Goal: Transaction & Acquisition: Purchase product/service

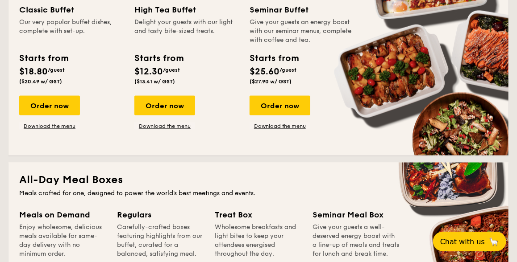
scroll to position [446, 0]
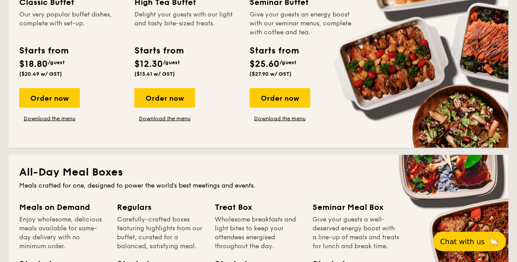
click at [54, 215] on div "Meals on Demand Enjoy wholesome, delicious meals available for same-day deliver…" at bounding box center [62, 227] width 87 height 50
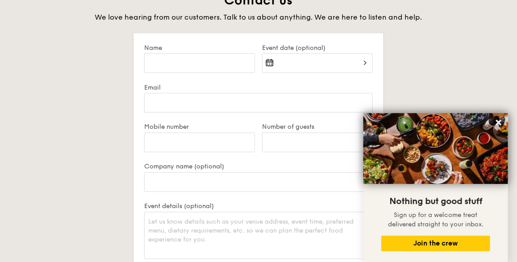
scroll to position [1651, 0]
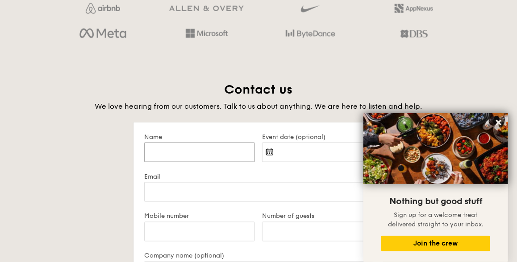
click at [178, 153] on input "Name" at bounding box center [199, 153] width 111 height 20
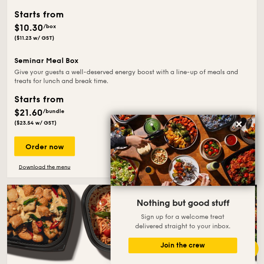
scroll to position [1535, 0]
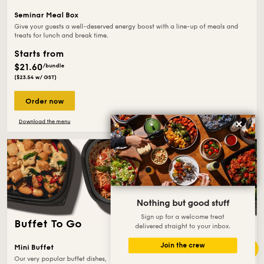
click at [54, 103] on div "Order now" at bounding box center [44, 101] width 61 height 20
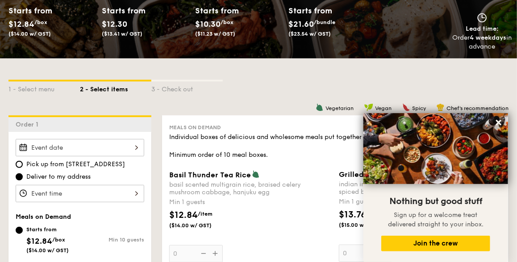
scroll to position [134, 0]
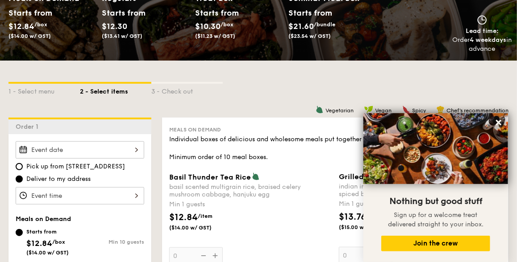
click at [426, 153] on img at bounding box center [435, 148] width 145 height 71
click at [423, 147] on img at bounding box center [435, 148] width 145 height 71
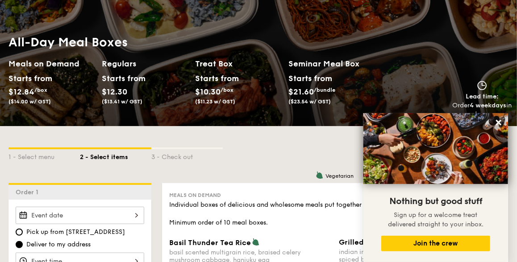
scroll to position [0, 0]
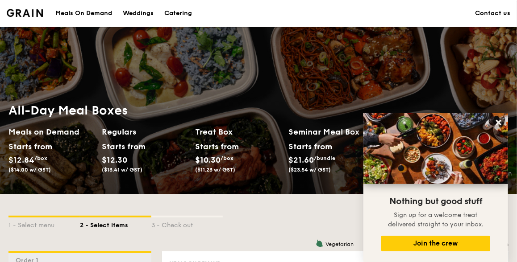
click at [99, 12] on div "Meals On Demand" at bounding box center [83, 13] width 57 height 27
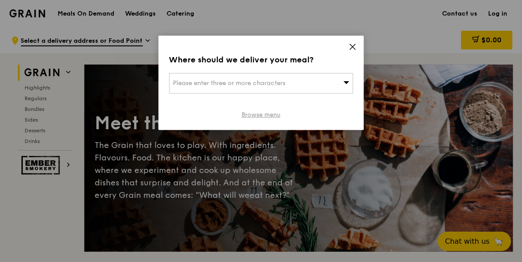
click at [272, 115] on link "Browse menu" at bounding box center [260, 115] width 39 height 9
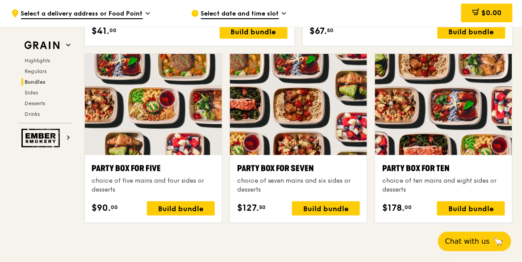
scroll to position [1740, 0]
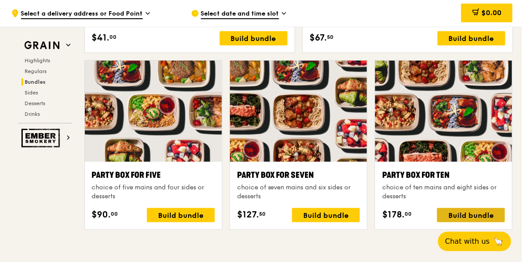
click at [454, 216] on div "Build bundle" at bounding box center [471, 215] width 68 height 14
click at [148, 13] on icon at bounding box center [148, 13] width 4 height 2
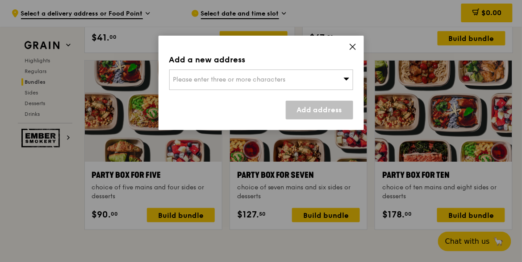
click at [197, 76] on span "Please enter three or more characters" at bounding box center [229, 80] width 112 height 8
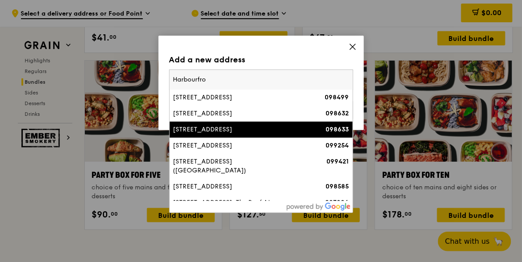
type input "Harbourfro"
click at [233, 132] on div "1 Harbourfront Place" at bounding box center [239, 129] width 132 height 9
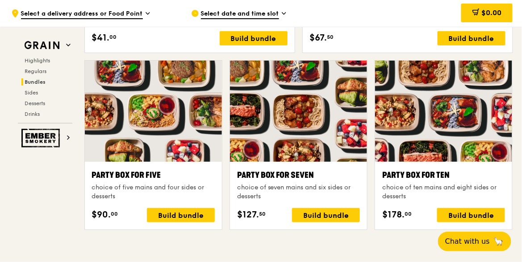
click at [285, 14] on icon at bounding box center [284, 13] width 4 height 8
click at [283, 14] on icon at bounding box center [284, 13] width 4 height 2
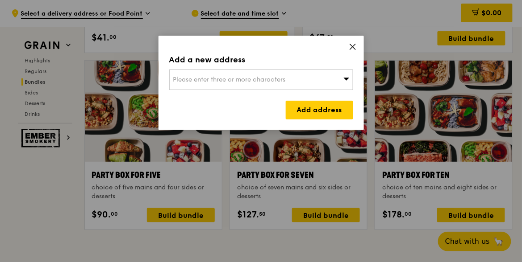
click at [270, 78] on span "Please enter three or more characters" at bounding box center [229, 80] width 112 height 8
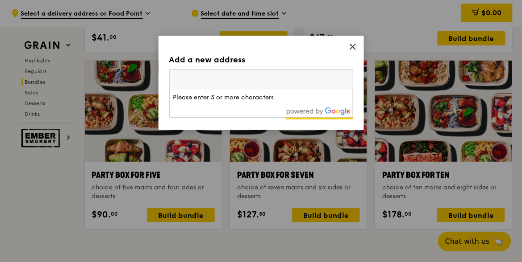
type input "`"
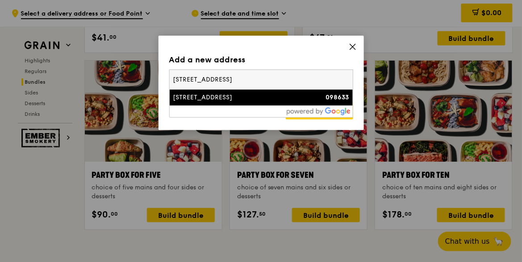
type input "1 HarbourFront Place, #06-00"
click at [220, 100] on div "1 Harbourfront Place" at bounding box center [239, 97] width 132 height 9
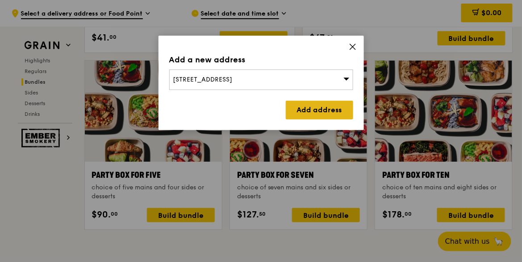
click at [300, 106] on link "Add address" at bounding box center [319, 110] width 67 height 19
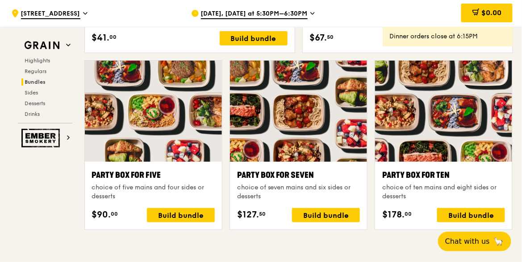
click at [311, 13] on icon at bounding box center [312, 13] width 4 height 8
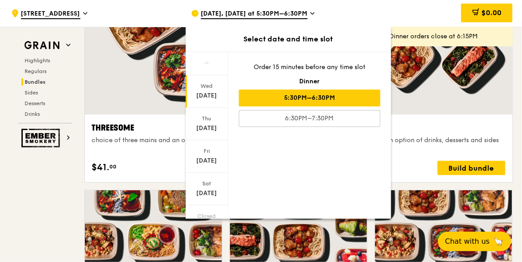
scroll to position [1606, 0]
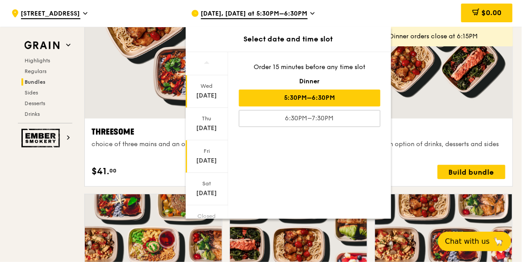
click at [210, 161] on div "Aug 15" at bounding box center [207, 161] width 40 height 9
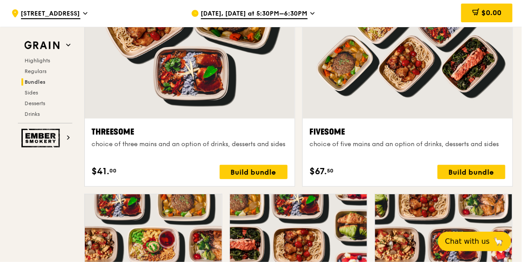
click at [310, 12] on icon at bounding box center [312, 13] width 4 height 8
click at [311, 13] on icon at bounding box center [313, 13] width 4 height 2
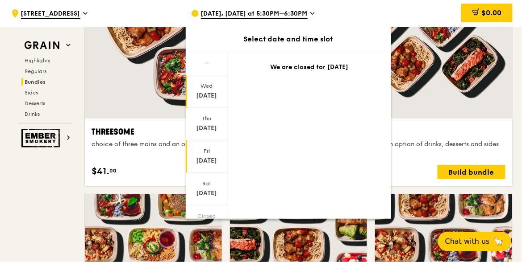
click at [203, 157] on div "Aug 15" at bounding box center [207, 161] width 40 height 9
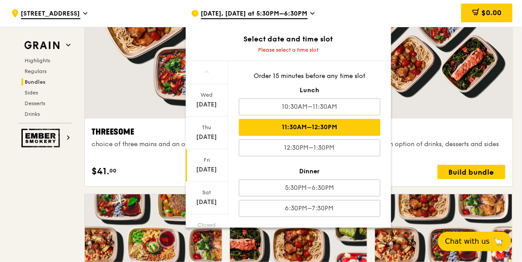
click at [332, 130] on div "11:30AM–12:30PM" at bounding box center [309, 127] width 141 height 17
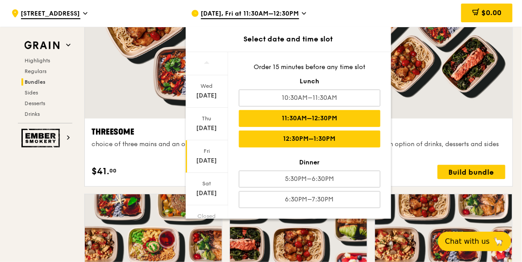
click at [263, 142] on div "12:30PM–1:30PM" at bounding box center [309, 139] width 141 height 17
click at [295, 112] on div "11:30AM–12:30PM" at bounding box center [309, 118] width 141 height 17
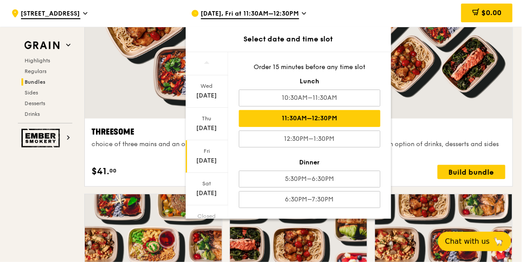
click at [294, 116] on div "11:30AM–12:30PM" at bounding box center [309, 118] width 141 height 17
click at [458, 169] on div "Build bundle" at bounding box center [471, 172] width 68 height 14
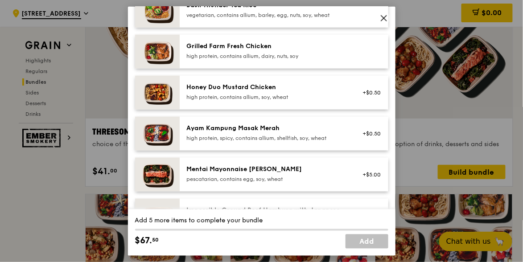
scroll to position [268, 0]
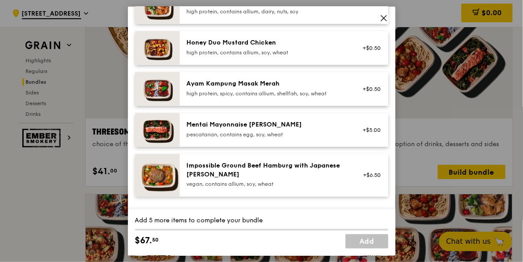
click at [382, 21] on icon at bounding box center [384, 18] width 8 height 8
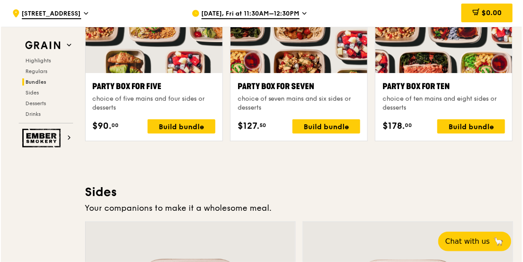
scroll to position [1829, 0]
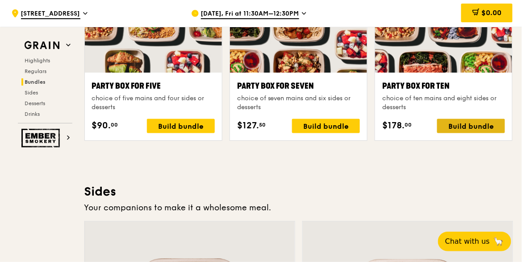
click at [465, 125] on div "Build bundle" at bounding box center [471, 126] width 68 height 14
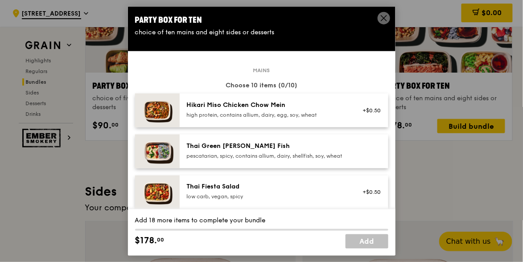
click at [220, 143] on div "Thai Green Curry Fish" at bounding box center [267, 146] width 160 height 9
click at [161, 153] on img at bounding box center [157, 152] width 45 height 34
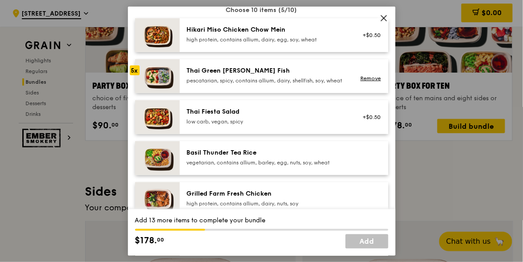
scroll to position [89, 0]
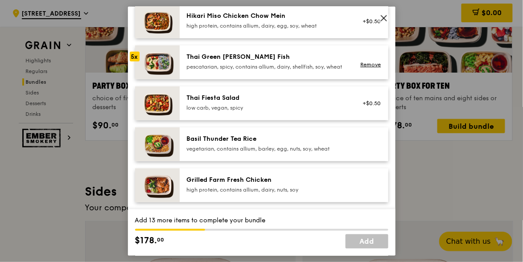
click at [161, 153] on img at bounding box center [157, 145] width 45 height 34
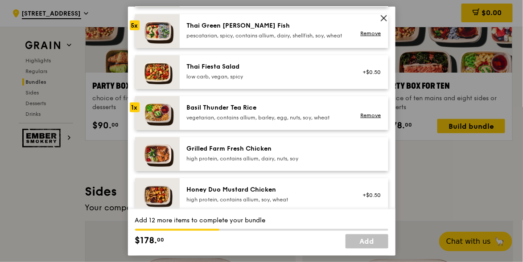
scroll to position [134, 0]
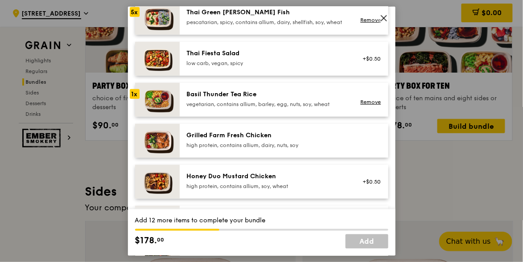
click at [157, 109] on img at bounding box center [157, 100] width 45 height 34
click at [160, 142] on img at bounding box center [157, 141] width 45 height 34
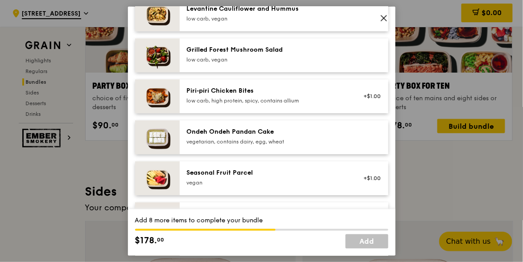
scroll to position [580, 0]
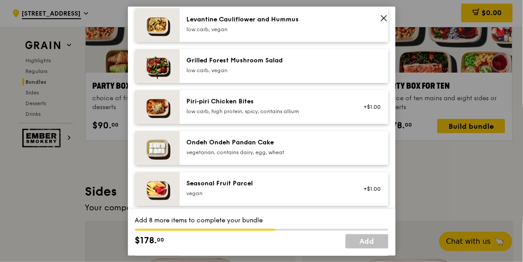
click at [163, 155] on img at bounding box center [157, 149] width 45 height 34
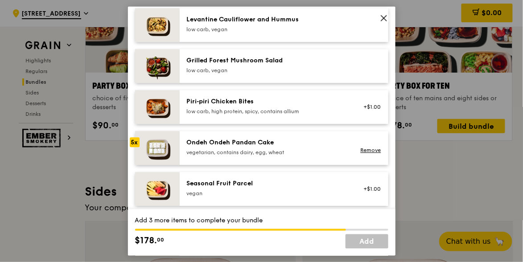
click at [163, 155] on img at bounding box center [157, 149] width 45 height 34
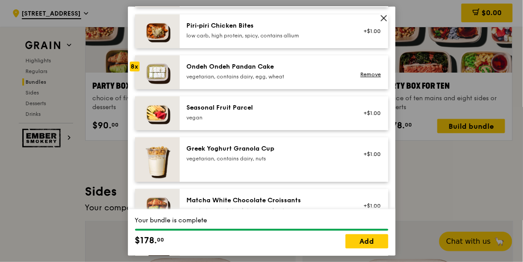
scroll to position [669, 0]
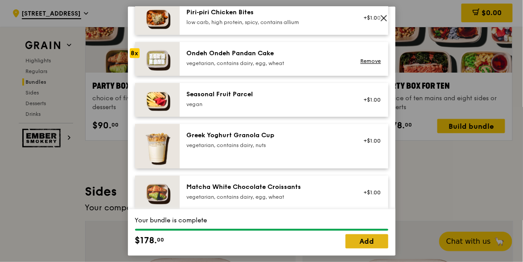
click at [372, 243] on link "Add" at bounding box center [367, 241] width 43 height 14
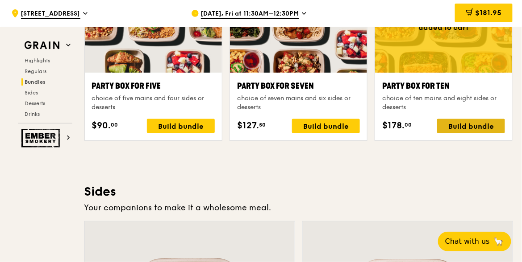
click at [456, 126] on div "Build bundle" at bounding box center [471, 126] width 68 height 14
click at [471, 121] on div "Build bundle" at bounding box center [471, 126] width 68 height 14
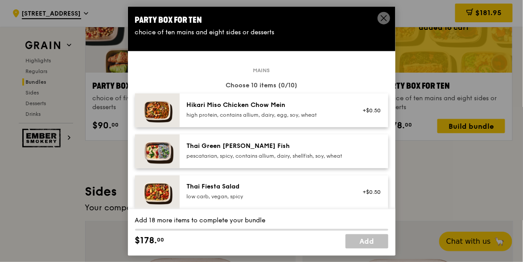
click at [159, 157] on img at bounding box center [157, 152] width 45 height 34
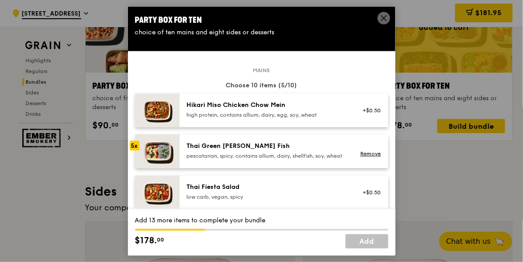
click at [159, 157] on img at bounding box center [157, 152] width 45 height 34
click at [135, 145] on div "6x" at bounding box center [135, 146] width 10 height 10
click at [135, 147] on div "8x" at bounding box center [135, 146] width 10 height 10
click at [135, 147] on div "9x" at bounding box center [135, 146] width 10 height 10
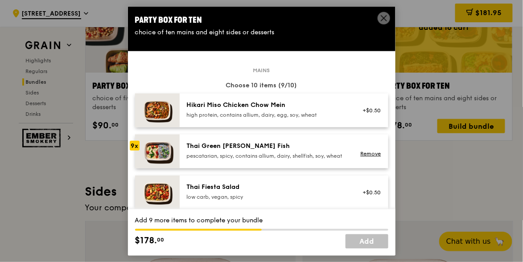
click at [135, 147] on div "9x" at bounding box center [135, 146] width 10 height 10
click at [135, 147] on div "10x" at bounding box center [135, 146] width 10 height 10
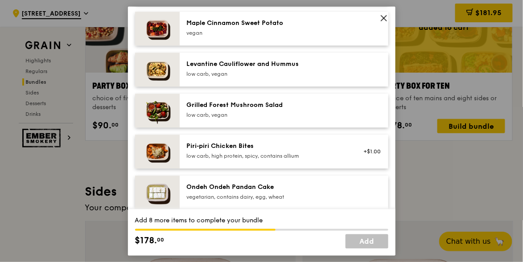
scroll to position [580, 0]
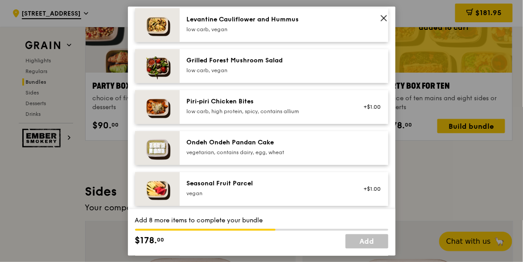
click at [156, 157] on img at bounding box center [157, 149] width 45 height 34
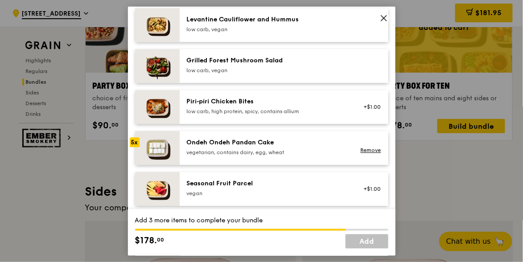
click at [156, 157] on img at bounding box center [157, 149] width 45 height 34
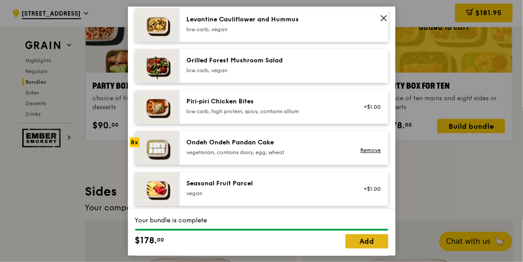
click at [365, 238] on link "Add" at bounding box center [367, 241] width 43 height 14
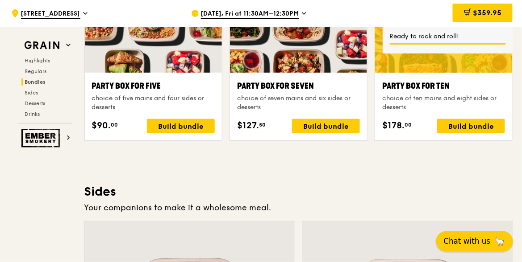
click at [478, 244] on span "Chat with us" at bounding box center [466, 241] width 47 height 11
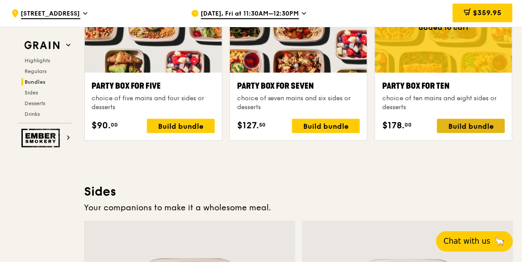
click at [448, 122] on div "Build bundle" at bounding box center [471, 126] width 68 height 14
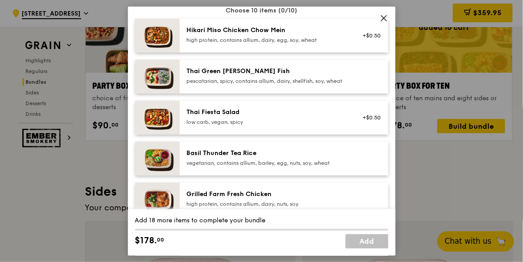
scroll to position [89, 0]
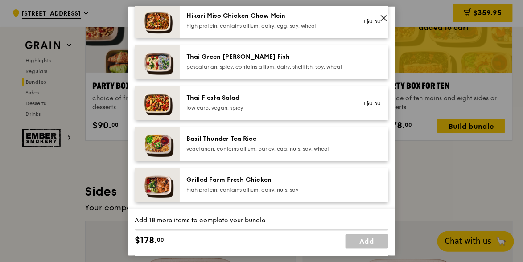
click at [170, 194] on img at bounding box center [157, 186] width 45 height 34
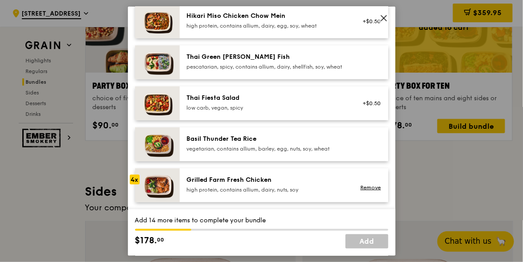
click at [170, 194] on img at bounding box center [157, 186] width 45 height 34
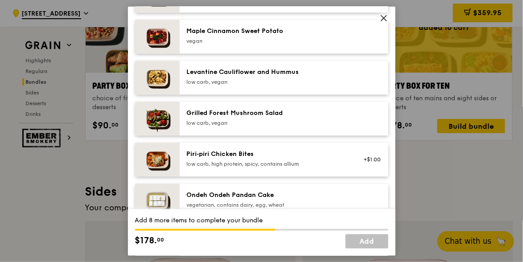
scroll to position [535, 0]
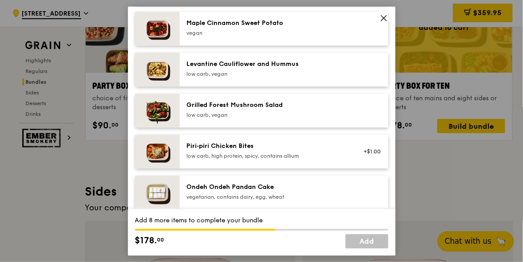
click at [166, 200] on img at bounding box center [157, 193] width 45 height 34
click at [163, 200] on img at bounding box center [157, 193] width 45 height 34
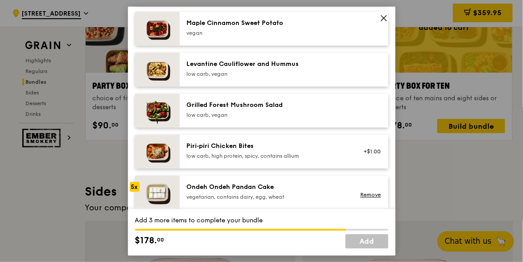
click at [163, 200] on img at bounding box center [157, 193] width 45 height 34
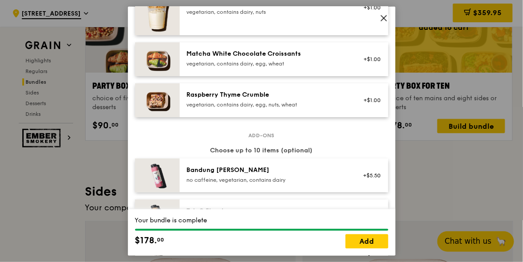
scroll to position [892, 0]
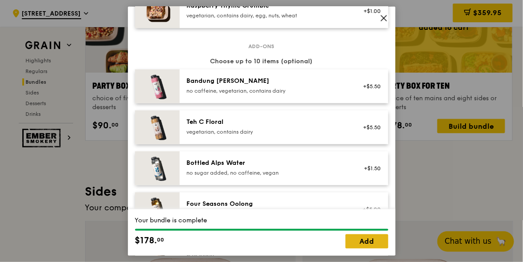
click at [368, 237] on link "Add" at bounding box center [367, 241] width 43 height 14
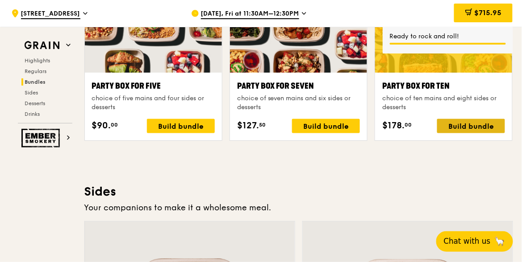
click at [469, 121] on div "Build bundle" at bounding box center [471, 126] width 68 height 14
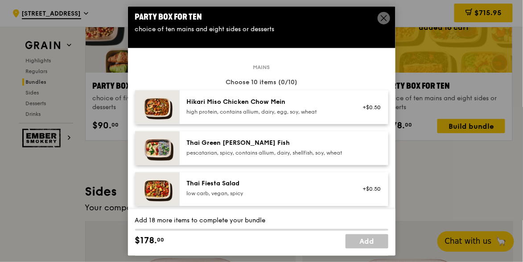
scroll to position [0, 0]
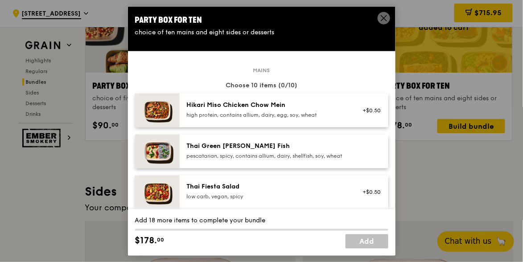
click at [174, 155] on img at bounding box center [157, 152] width 45 height 34
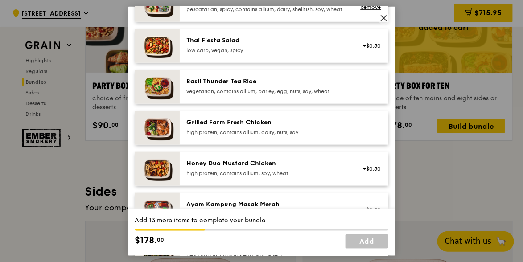
scroll to position [134, 0]
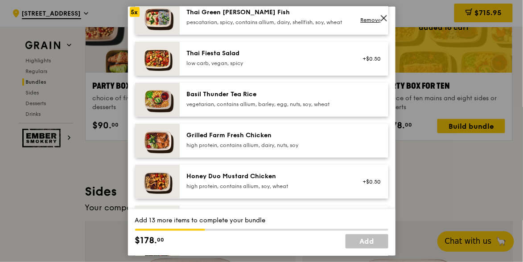
click at [170, 150] on img at bounding box center [157, 141] width 45 height 34
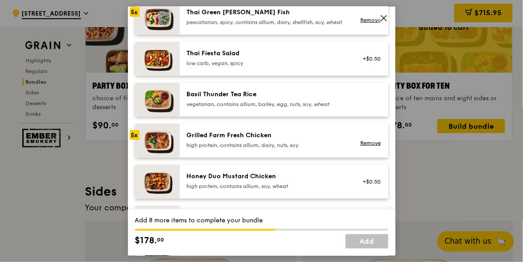
click at [374, 242] on link "Add" at bounding box center [367, 241] width 43 height 14
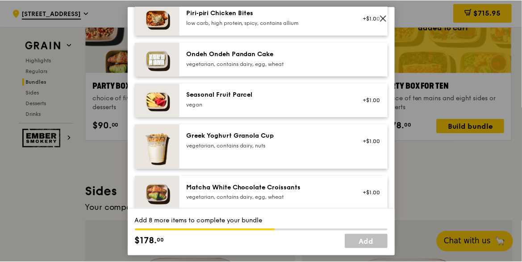
scroll to position [580, 0]
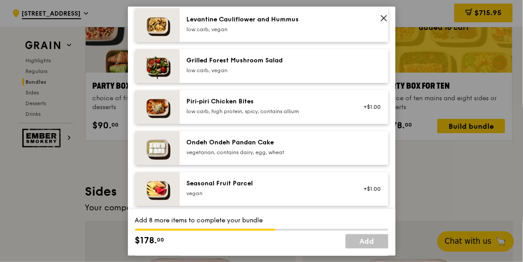
click at [258, 148] on div "Ondeh Ondeh Pandan Cake" at bounding box center [267, 143] width 160 height 9
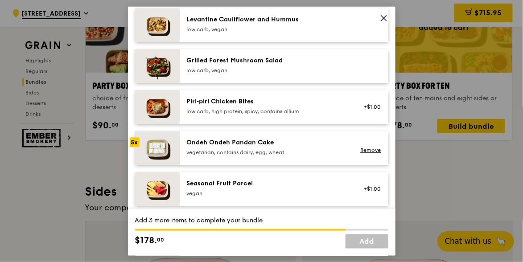
click at [258, 148] on div "Ondeh Ondeh Pandan Cake" at bounding box center [267, 143] width 160 height 9
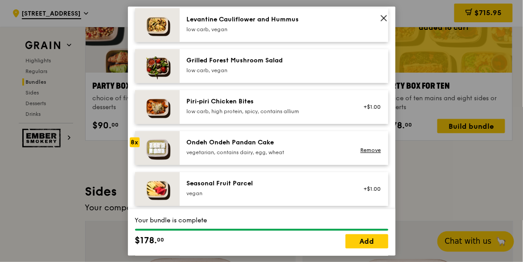
click at [258, 148] on div "Ondeh Ondeh Pandan Cake" at bounding box center [267, 143] width 160 height 9
click at [371, 242] on link "Add" at bounding box center [367, 241] width 43 height 14
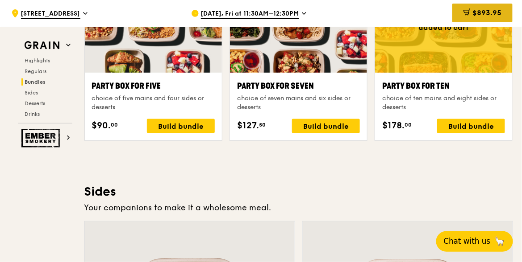
click at [458, 11] on div "$893.95" at bounding box center [482, 13] width 60 height 19
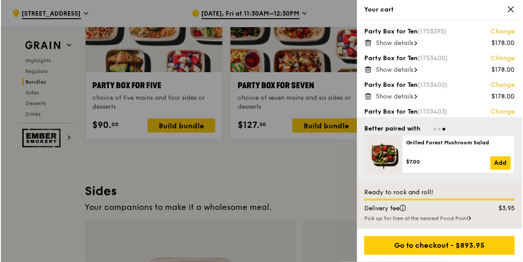
scroll to position [1830, 0]
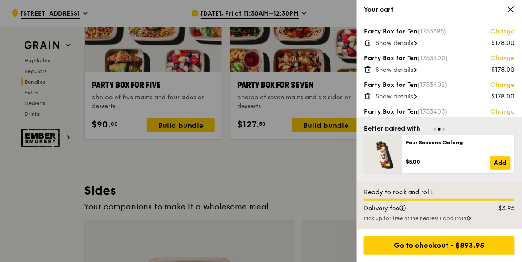
click at [506, 32] on link "Change" at bounding box center [502, 31] width 24 height 9
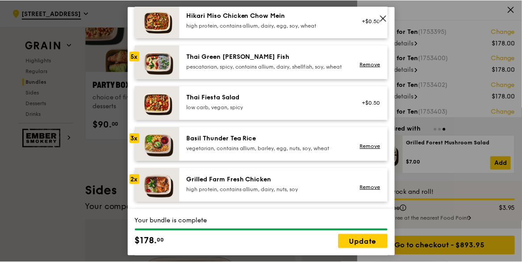
scroll to position [45, 0]
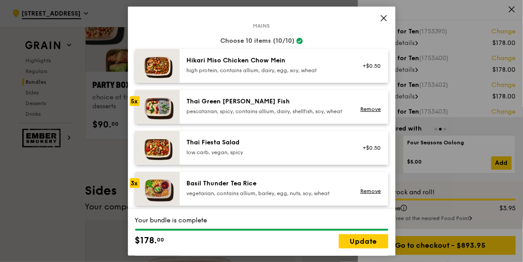
click at [384, 20] on icon at bounding box center [384, 18] width 8 height 8
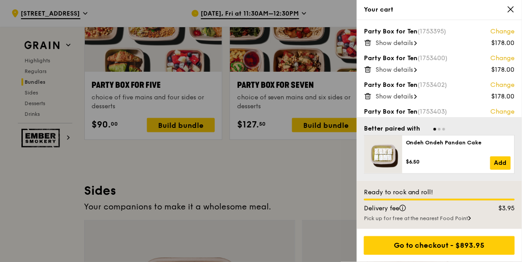
click at [384, 12] on div "Your cart" at bounding box center [439, 9] width 151 height 9
click at [390, 158] on div at bounding box center [383, 155] width 38 height 38
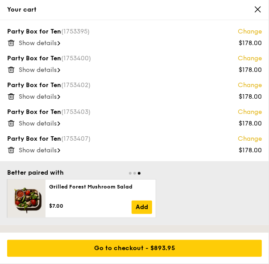
scroll to position [1680, 0]
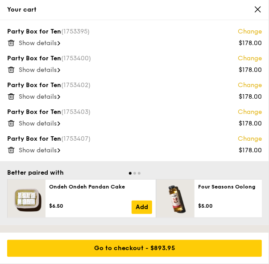
click at [58, 125] on div "Show details" at bounding box center [140, 123] width 243 height 9
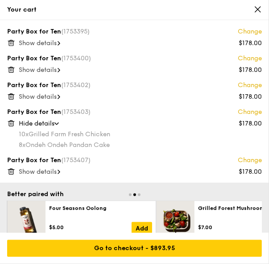
click at [60, 169] on span at bounding box center [59, 171] width 3 height 9
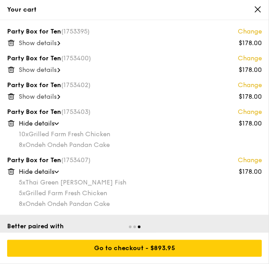
click at [60, 95] on icon at bounding box center [59, 97] width 2 height 4
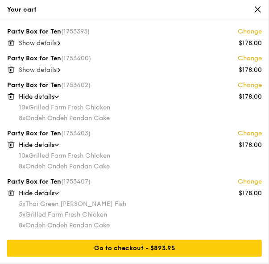
click at [63, 67] on div "Show details" at bounding box center [140, 70] width 243 height 9
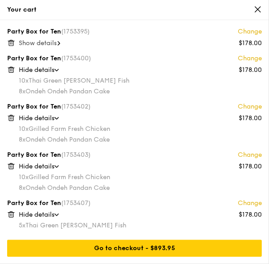
click at [60, 43] on icon at bounding box center [59, 43] width 2 height 4
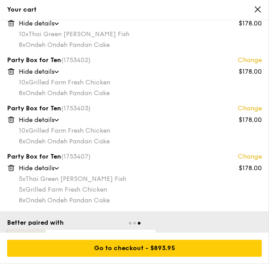
scroll to position [134, 0]
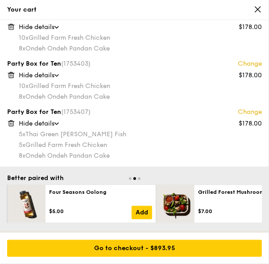
click at [11, 125] on icon at bounding box center [11, 123] width 8 height 8
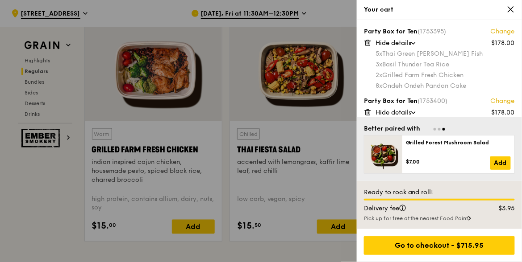
scroll to position [1039, 0]
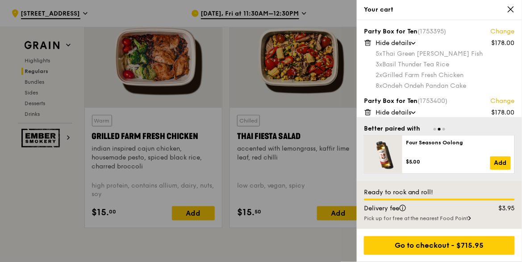
click at [198, 210] on div at bounding box center [261, 131] width 522 height 262
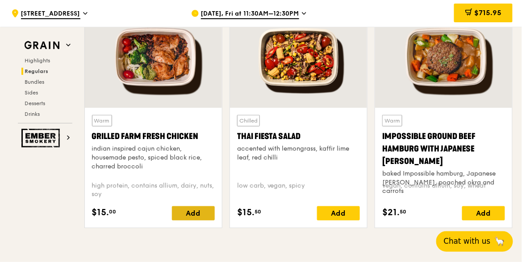
click at [199, 214] on div "Add" at bounding box center [193, 214] width 43 height 14
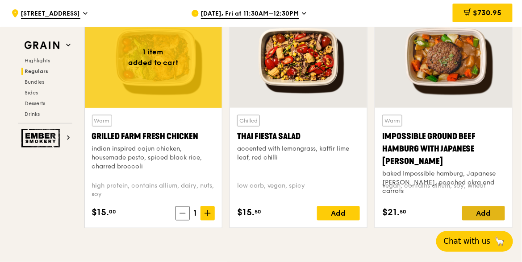
click at [488, 208] on div "Add" at bounding box center [483, 214] width 43 height 14
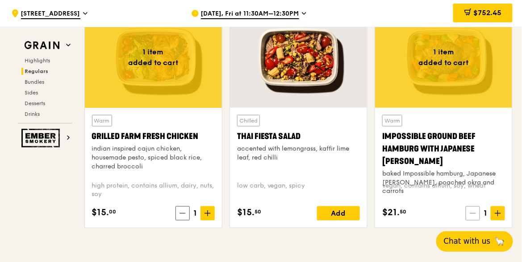
click at [479, 211] on span at bounding box center [472, 214] width 14 height 14
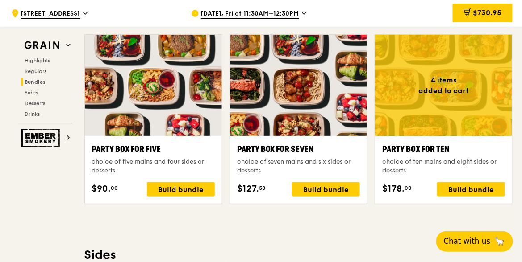
scroll to position [1753, 0]
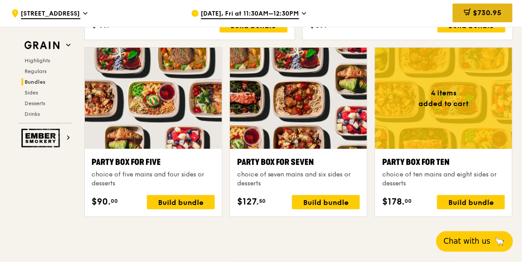
click at [469, 13] on icon at bounding box center [467, 11] width 7 height 7
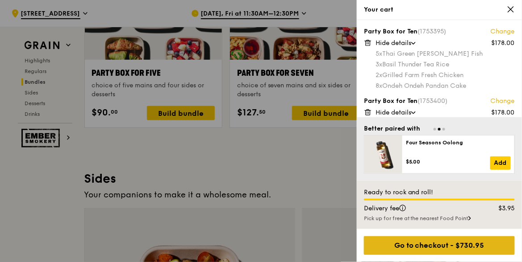
scroll to position [1843, 0]
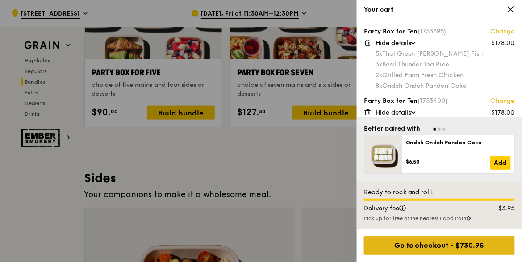
click at [445, 249] on div "Go to checkout - $730.95" at bounding box center [439, 245] width 151 height 19
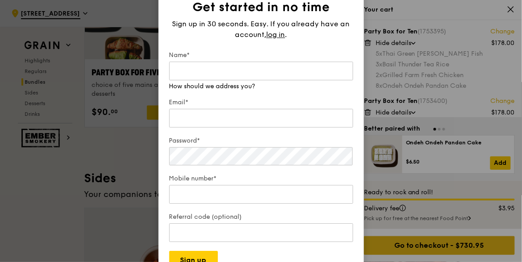
click at [445, 249] on div "Get started in no time Sign up in 30 seconds. Easy. If you already have an acco…" at bounding box center [261, 131] width 522 height 262
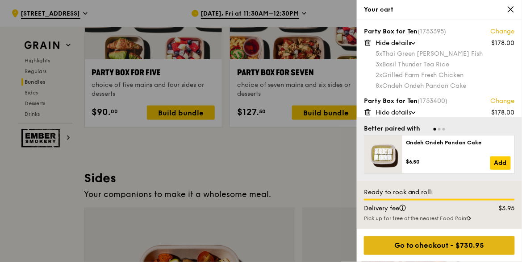
click at [439, 243] on div "Go to checkout - $730.95" at bounding box center [439, 245] width 151 height 19
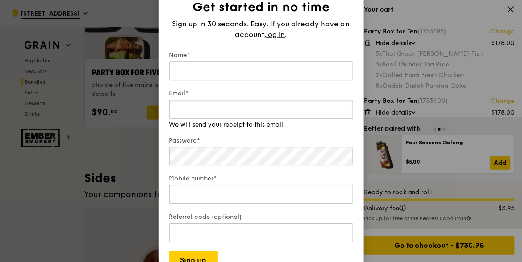
click at [244, 118] on input "Email*" at bounding box center [261, 109] width 184 height 19
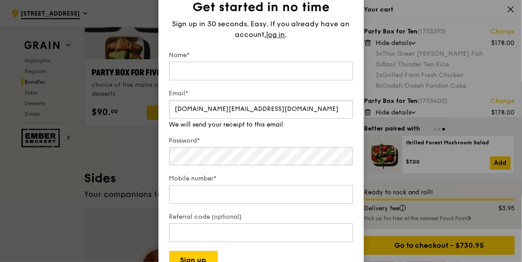
type input "esrc.sg@exxonmobil.com"
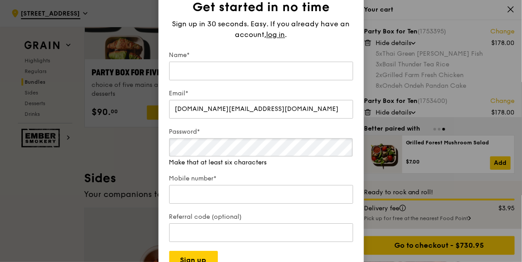
click at [186, 158] on div "Password* Make that at least six characters" at bounding box center [261, 148] width 184 height 40
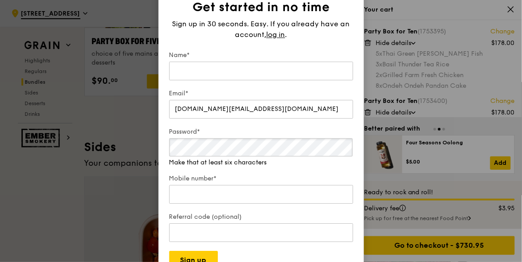
scroll to position [1887, 0]
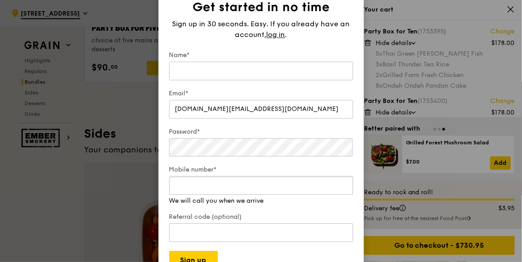
click at [208, 191] on input "Mobile number*" at bounding box center [261, 186] width 184 height 19
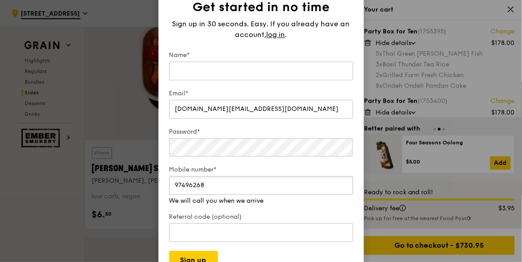
scroll to position [2110, 0]
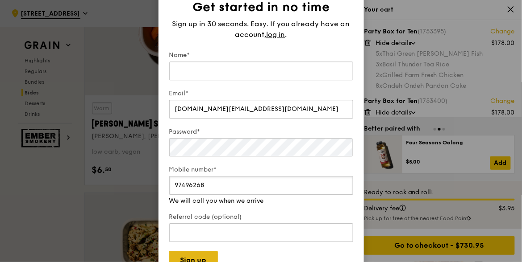
type input "97496268"
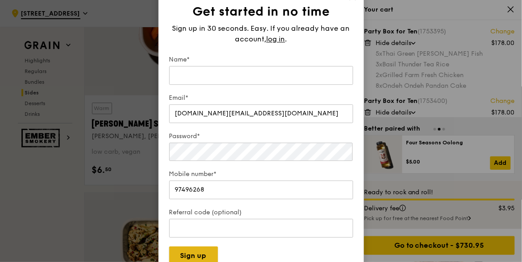
click at [194, 257] on button "Sign up" at bounding box center [193, 256] width 49 height 19
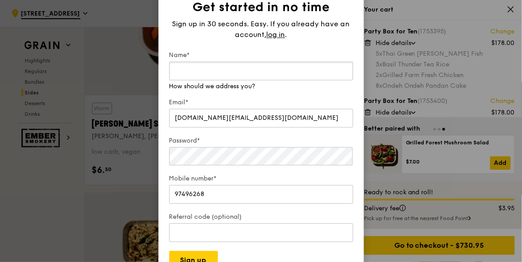
click at [239, 81] on div "Name* How should we address you?" at bounding box center [261, 71] width 184 height 40
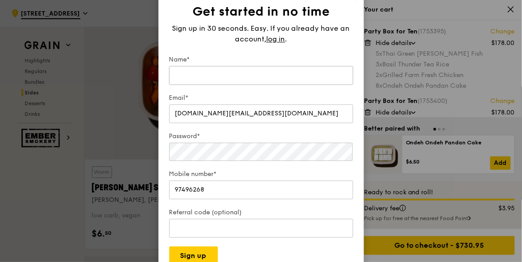
scroll to position [2021, 0]
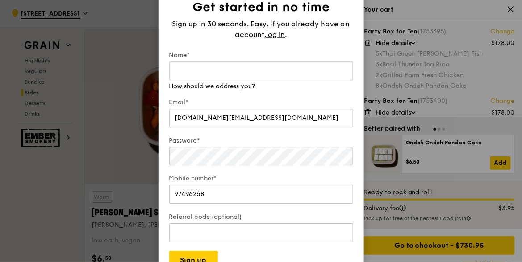
click at [339, 82] on div "Name* How should we address you?" at bounding box center [261, 71] width 184 height 40
click at [191, 78] on input "Name*" at bounding box center [261, 71] width 184 height 19
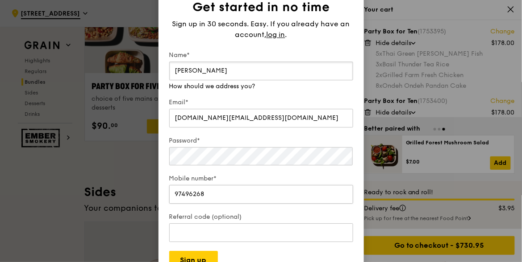
scroll to position [1843, 0]
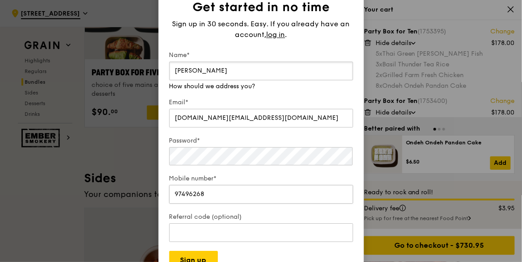
type input "Khoo Wei Zhi"
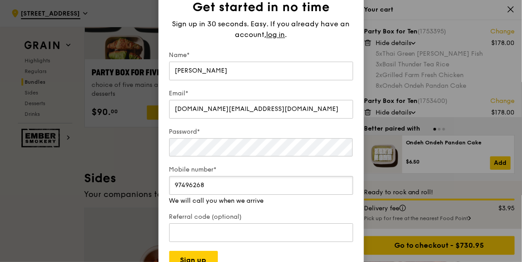
click at [230, 193] on input "97496268" at bounding box center [261, 186] width 184 height 19
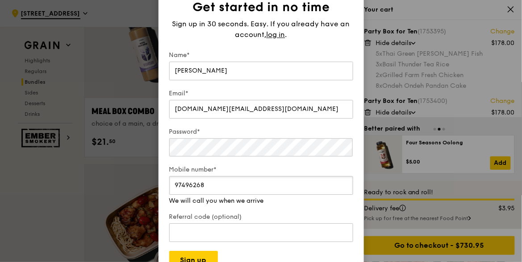
scroll to position [1396, 0]
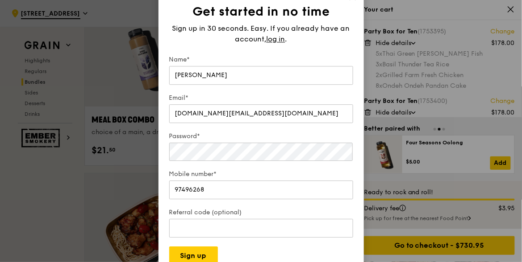
click at [317, 119] on div "Email* esrc.sg@exxonmobil.com" at bounding box center [261, 109] width 184 height 31
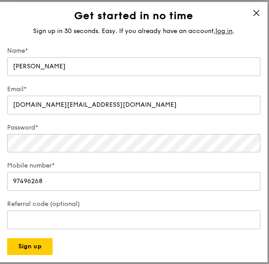
scroll to position [796, 0]
click at [257, 12] on icon at bounding box center [257, 13] width 8 height 8
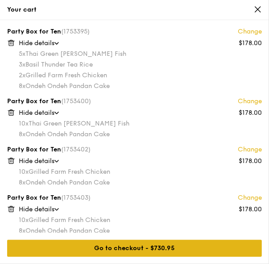
click at [122, 249] on div "Go to checkout - $730.95" at bounding box center [134, 248] width 255 height 17
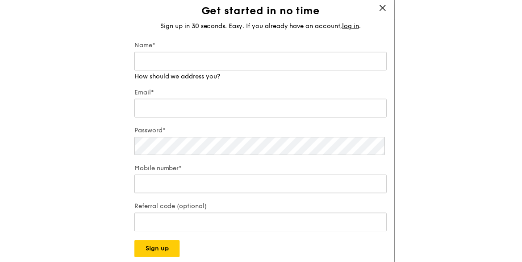
scroll to position [0, 0]
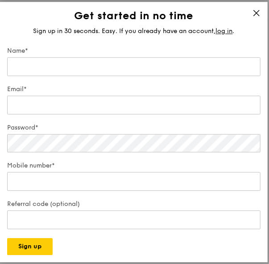
click at [251, 8] on div "Get started in no time Sign up in 30 seconds. Easy. If you already have an acco…" at bounding box center [134, 132] width 268 height 260
click at [254, 9] on div "Get started in no time Sign up in 30 seconds. Easy. If you already have an acco…" at bounding box center [134, 132] width 268 height 260
click at [256, 11] on icon at bounding box center [257, 13] width 8 height 8
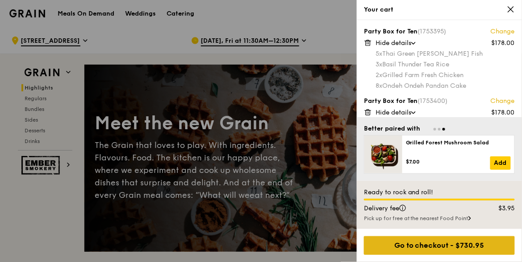
click at [430, 240] on div "Go to checkout - $730.95" at bounding box center [439, 245] width 151 height 19
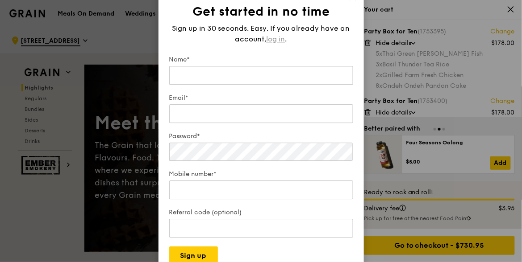
click at [277, 37] on span "log in" at bounding box center [275, 39] width 19 height 11
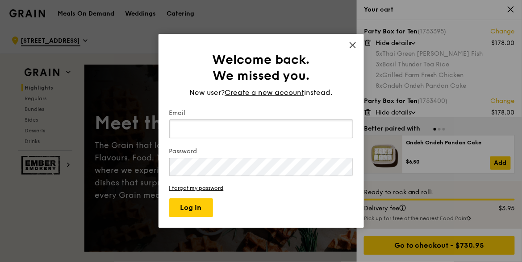
click at [273, 132] on input "Email" at bounding box center [261, 129] width 184 height 19
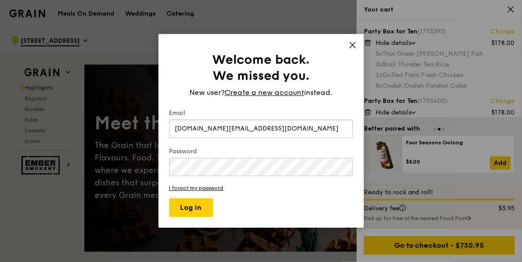
type input "esrc.sg@exxonmobil.com"
click at [199, 208] on button "Log in" at bounding box center [191, 208] width 44 height 19
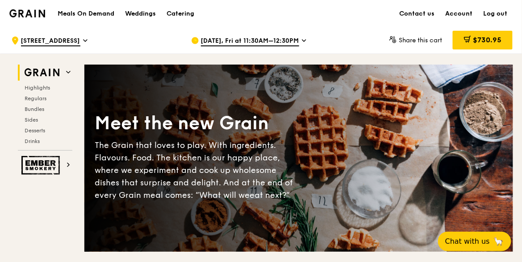
click at [405, 41] on span "Share this cart" at bounding box center [419, 41] width 43 height 8
click at [476, 38] on span "$730.95" at bounding box center [486, 40] width 29 height 8
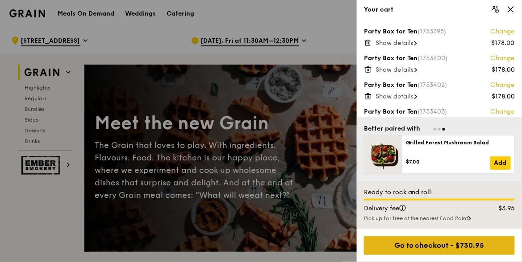
click at [439, 247] on div "Go to checkout - $730.95" at bounding box center [439, 245] width 151 height 19
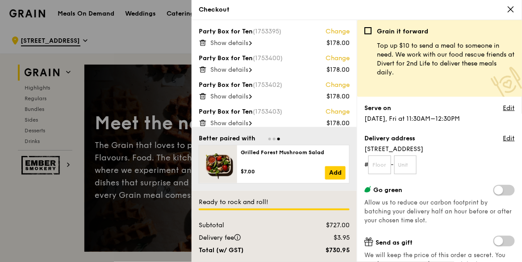
click at [439, 247] on div "Party Box for Ten (1753395) Change $178.00 Show details Party Box for Ten (1753…" at bounding box center [356, 141] width 330 height 242
click at [384, 168] on input "text" at bounding box center [379, 165] width 23 height 19
type input "06"
click at [403, 167] on input "text" at bounding box center [405, 165] width 23 height 19
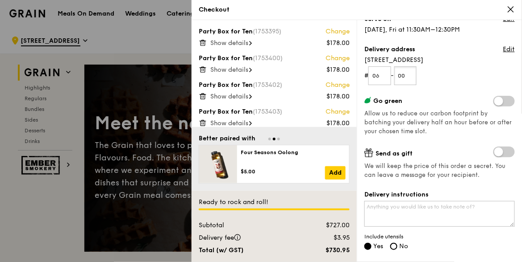
scroll to position [134, 0]
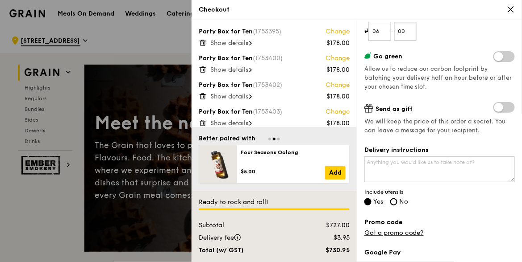
type input "00"
click at [427, 164] on textarea "Delivery instructions" at bounding box center [439, 170] width 150 height 26
click at [432, 170] on textarea "Delivery instructions" at bounding box center [439, 170] width 150 height 26
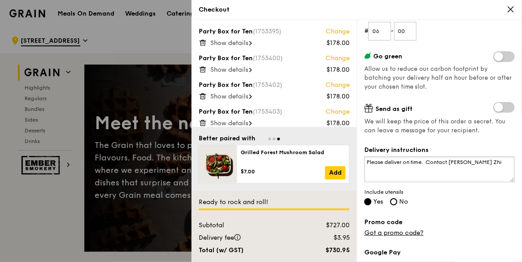
click at [426, 163] on textarea "Please deliver on time. Contact Khoo Wei Zhi" at bounding box center [439, 170] width 150 height 26
drag, startPoint x: 426, startPoint y: 163, endPoint x: 357, endPoint y: 153, distance: 69.4
click at [357, 153] on div "Grain it forward Top up $10 to send a meal to someone in need. We work with our…" at bounding box center [438, 141] width 165 height 242
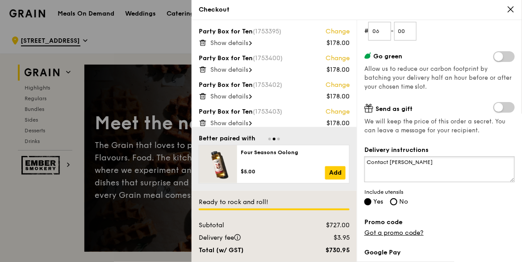
click at [389, 162] on textarea "Contact Khoo Wei Zhi" at bounding box center [439, 170] width 150 height 26
drag, startPoint x: 385, startPoint y: 162, endPoint x: 358, endPoint y: 163, distance: 27.3
click at [358, 163] on div "Grain it forward Top up $10 to send a meal to someone in need. We work with our…" at bounding box center [438, 141] width 165 height 242
click at [457, 159] on textarea "Main Contact: Khoo Wei Zhi" at bounding box center [439, 170] width 150 height 26
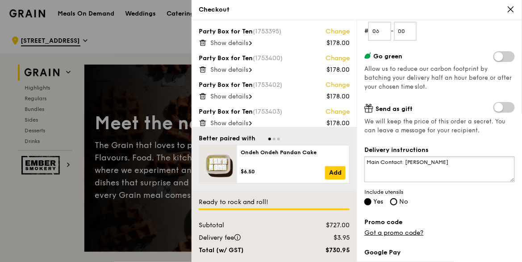
click at [457, 159] on textarea "Main Contact: Khoo Wei Zhi" at bounding box center [439, 170] width 150 height 26
click at [472, 163] on textarea "Main Contact: Khoo Wei Zhi @ Mobile" at bounding box center [439, 170] width 150 height 26
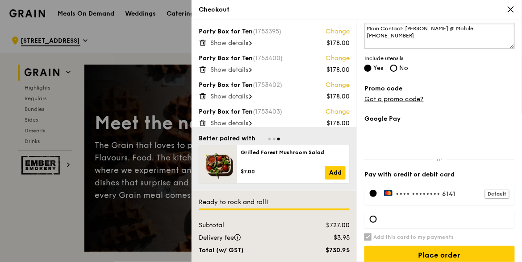
scroll to position [276, 0]
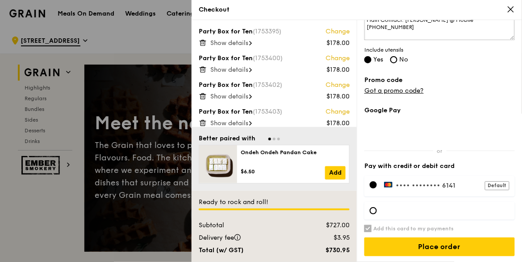
type textarea "Main Contact: Khoo Wei Zhi @ Mobile 97496268"
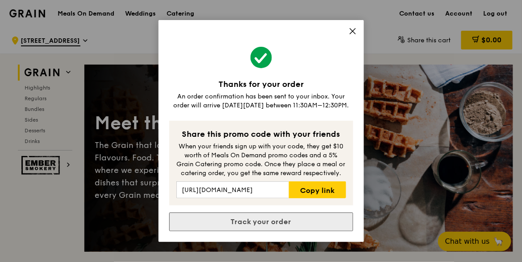
click at [262, 221] on link "Track your order" at bounding box center [261, 222] width 184 height 19
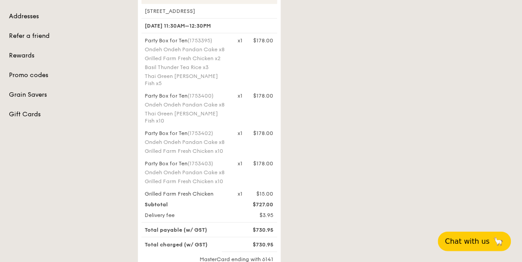
scroll to position [134, 0]
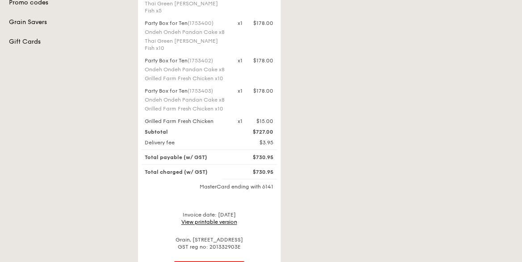
scroll to position [223, 0]
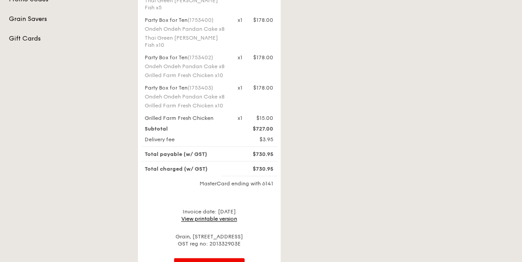
click at [213, 216] on link "View printable version" at bounding box center [209, 219] width 56 height 6
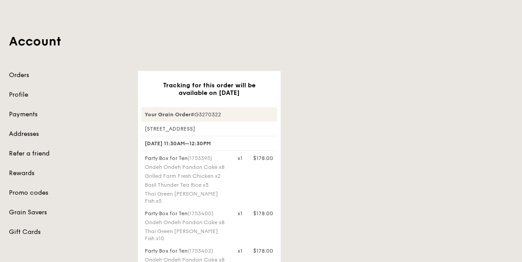
scroll to position [0, 0]
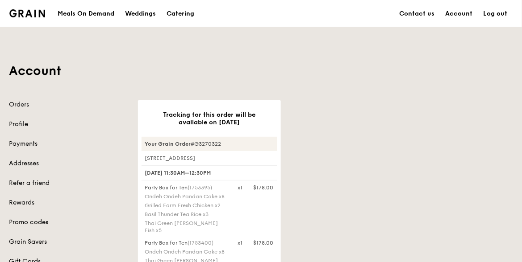
click at [149, 89] on div "Account Orders Profile Payments Addresses Refer a friend Rewards Promo codes Gr…" at bounding box center [261, 267] width 514 height 480
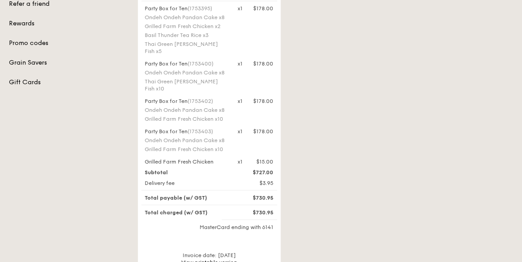
scroll to position [223, 0]
